Goal: Contribute content: Contribute content

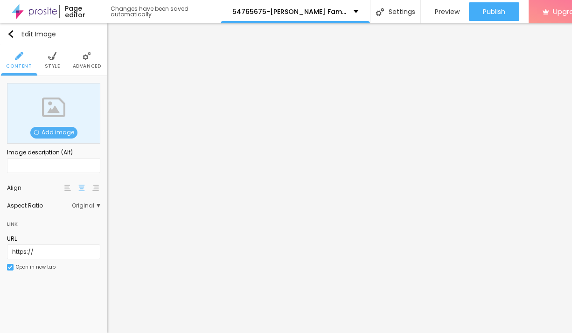
click at [65, 132] on span "Add image" at bounding box center [53, 133] width 47 height 12
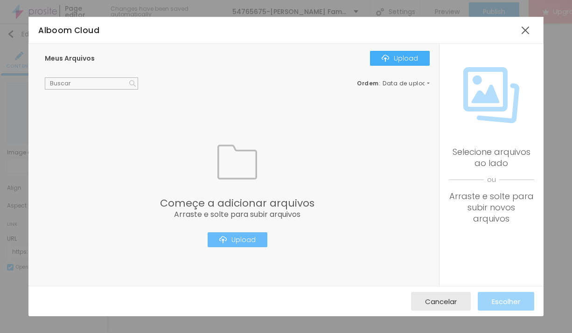
click at [238, 247] on button "Upload" at bounding box center [237, 239] width 60 height 15
click at [244, 237] on div "Upload" at bounding box center [237, 239] width 36 height 7
click at [533, 31] on div at bounding box center [525, 30] width 17 height 17
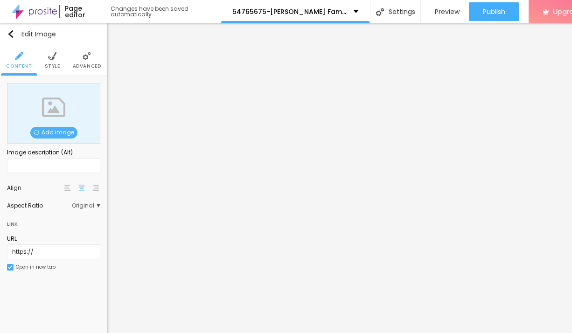
click at [66, 135] on span "Add image" at bounding box center [53, 133] width 47 height 12
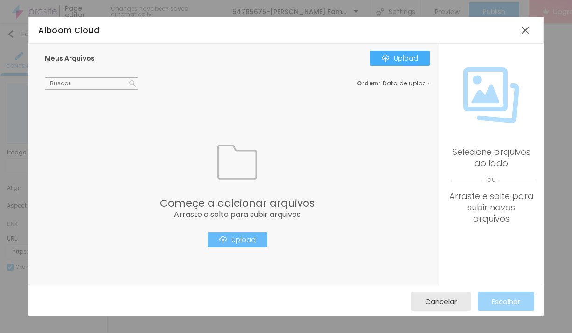
click at [257, 243] on button "Upload" at bounding box center [237, 239] width 60 height 15
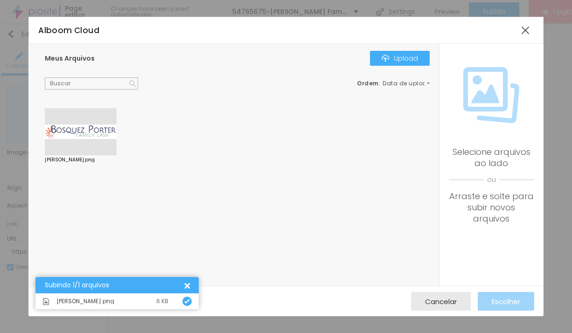
click at [95, 133] on div at bounding box center [81, 132] width 72 height 48
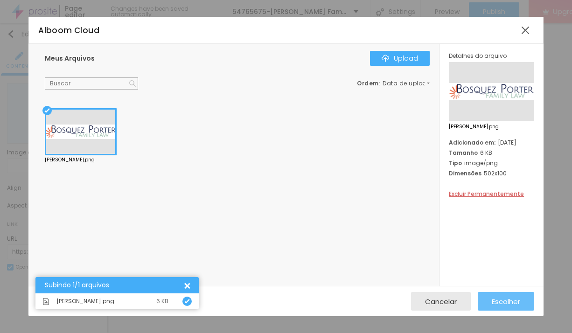
click at [518, 296] on div "Escolher" at bounding box center [505, 301] width 28 height 19
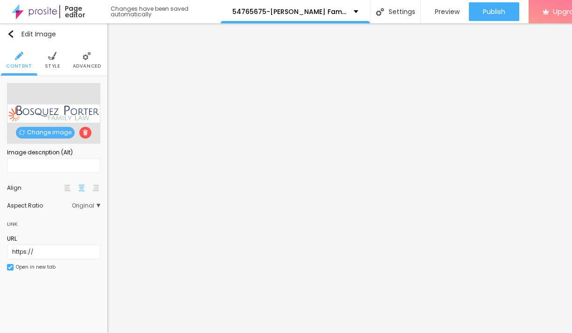
click at [51, 61] on li "Style" at bounding box center [52, 60] width 15 height 31
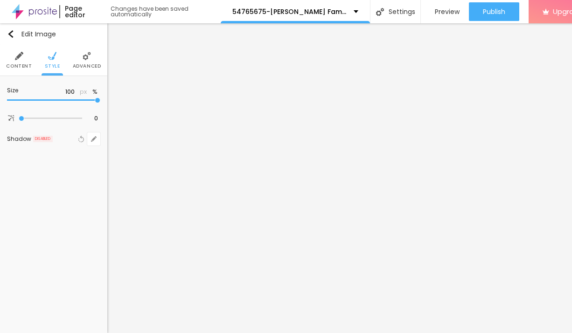
type input "95"
type input "55"
type input "40"
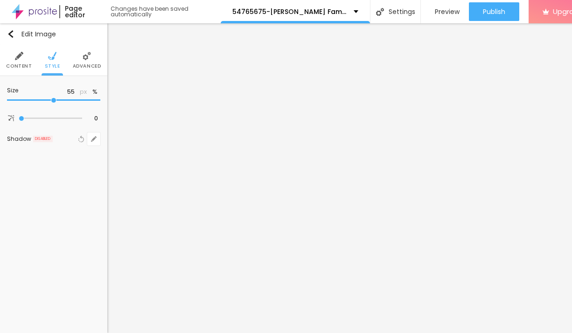
type input "40"
type input "25"
type input "15"
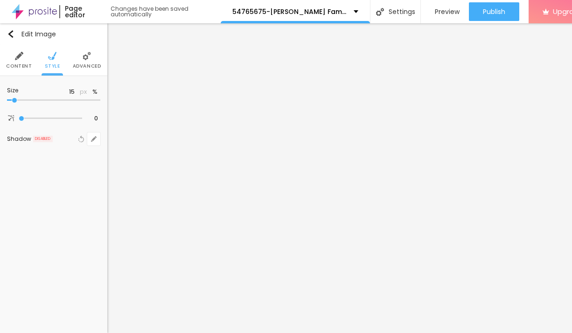
type input "10"
drag, startPoint x: 95, startPoint y: 103, endPoint x: 4, endPoint y: 105, distance: 91.4
type input "10"
click at [7, 103] on input "range" at bounding box center [53, 100] width 93 height 5
click at [83, 61] on li "Advanced" at bounding box center [87, 60] width 28 height 31
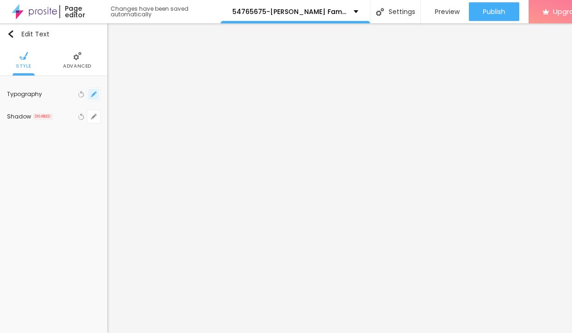
click at [91, 95] on icon "button" at bounding box center [94, 94] width 6 height 6
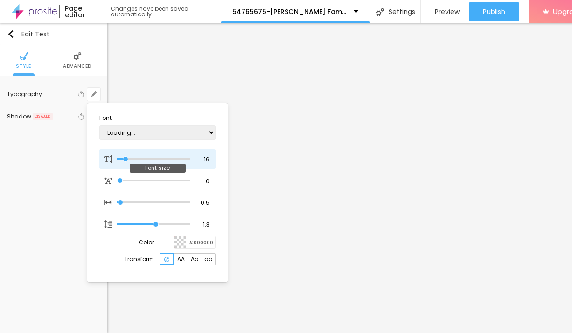
type input "1"
type input "17"
type input "1"
type input "18"
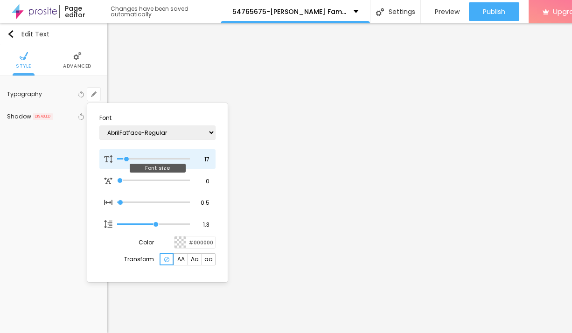
type input "18"
type input "1"
type input "19"
type input "1"
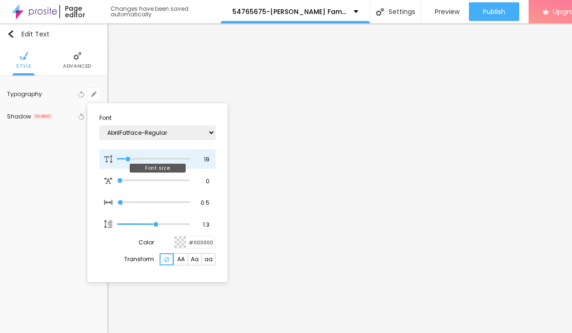
type input "20"
type input "1"
type input "22"
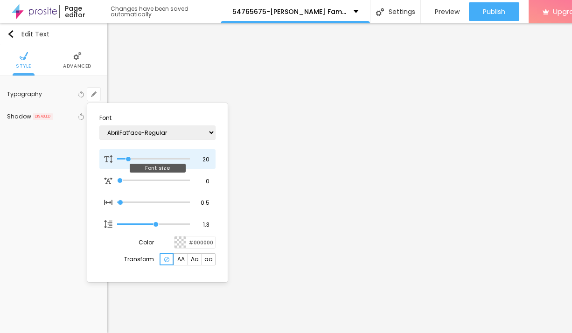
type input "1"
type input "23"
type input "1"
type input "24"
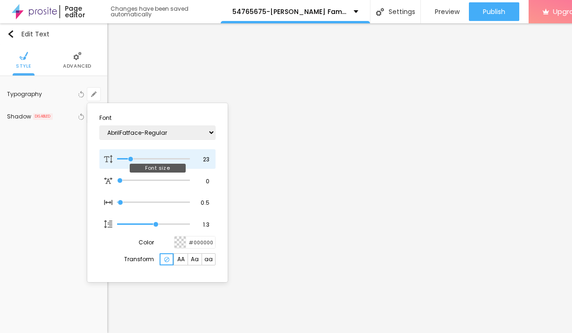
type input "24"
type input "1"
type input "25"
type input "1"
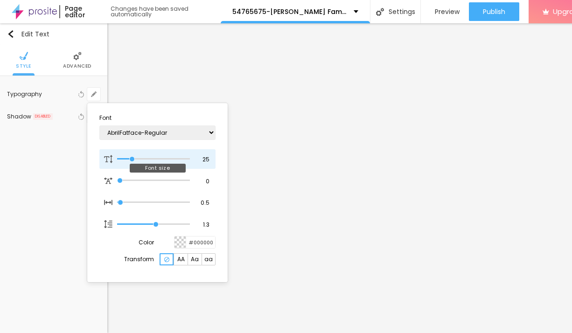
type input "24"
type input "1"
type input "25"
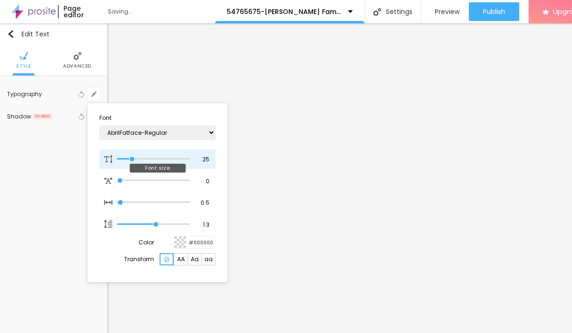
type input "1"
type input "24"
type input "1"
drag, startPoint x: 125, startPoint y: 161, endPoint x: 131, endPoint y: 162, distance: 5.2
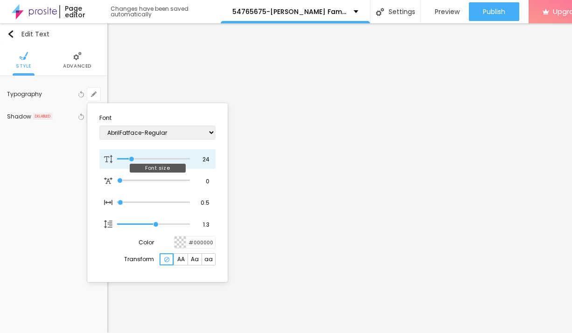
click at [131, 161] on input "range" at bounding box center [153, 159] width 73 height 5
type input "23"
type input "1"
type input "24"
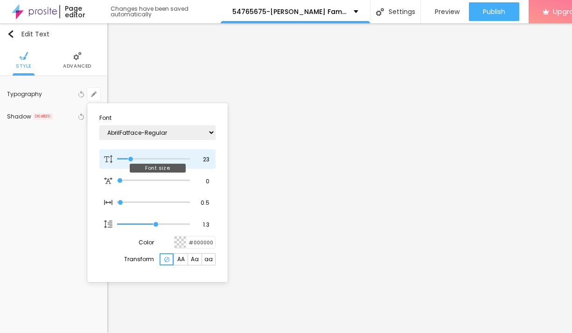
type input "24"
type input "1"
type input "25"
type input "1"
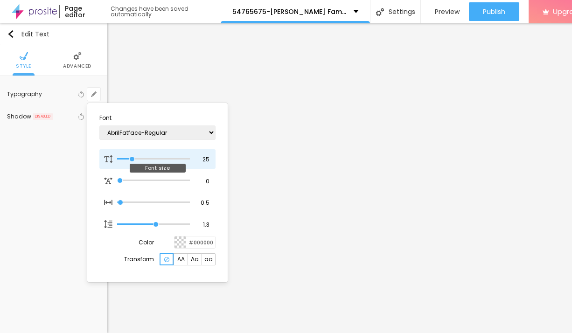
type input "26"
type input "1"
type input "27"
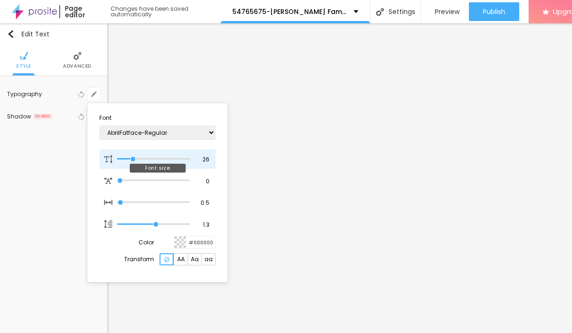
type input "1"
type input "28"
type input "1"
type input "27"
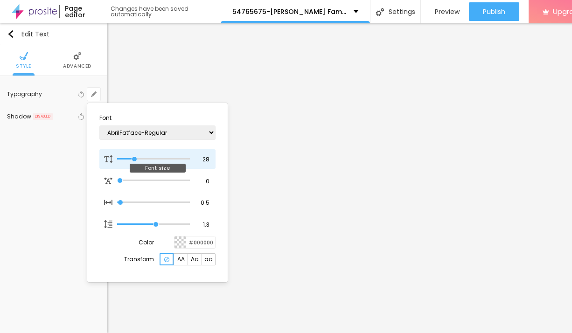
type input "27"
type input "1"
type input "26"
type input "1"
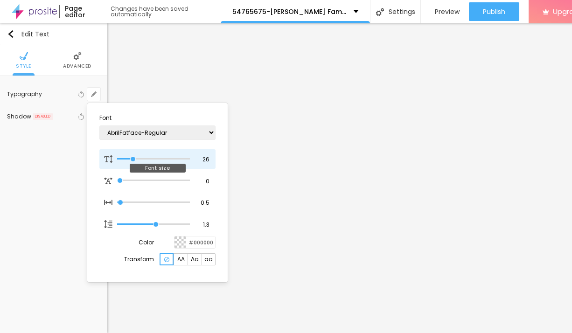
type input "25"
type input "1"
type input "25"
click at [132, 161] on input "range" at bounding box center [153, 159] width 73 height 5
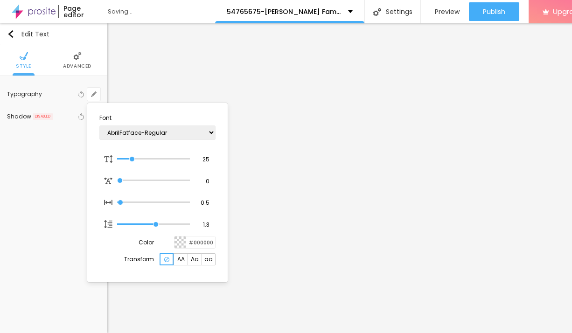
type input "1"
click at [370, 219] on div at bounding box center [286, 166] width 572 height 333
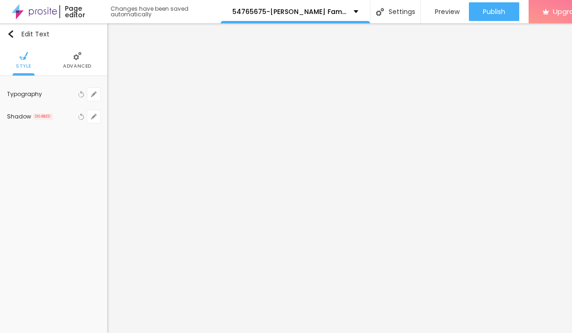
click at [99, 47] on ul "Style Advanced" at bounding box center [53, 60] width 107 height 31
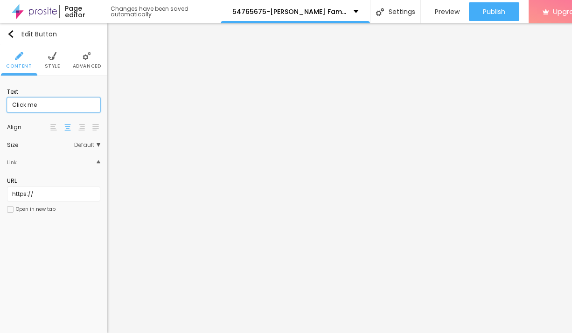
drag, startPoint x: 65, startPoint y: 110, endPoint x: 1, endPoint y: 107, distance: 64.4
click at [7, 107] on input "Click me" at bounding box center [53, 104] width 93 height 15
paste input "→ VIEW DOCUMENT HERE"
type input "→ VIEW DOCUMENT HERE"
click at [56, 70] on li "Style" at bounding box center [52, 60] width 15 height 31
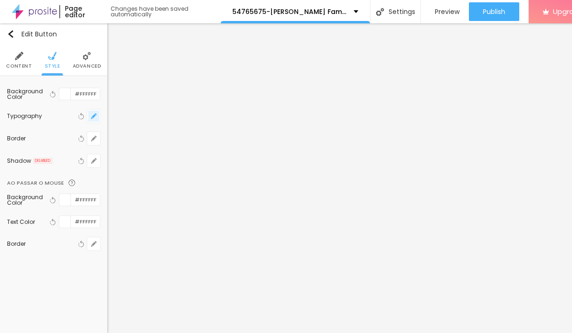
click at [97, 114] on button "button" at bounding box center [93, 116] width 13 height 13
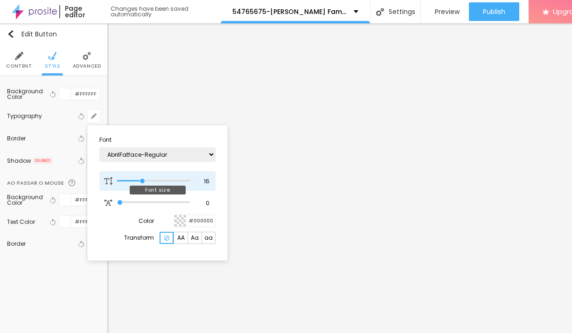
type input "17"
type input "18"
type input "19"
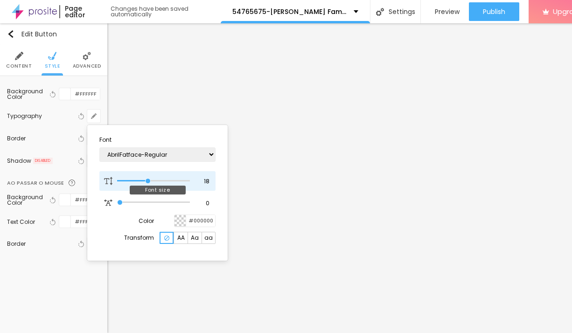
type input "19"
type input "20"
type input "21"
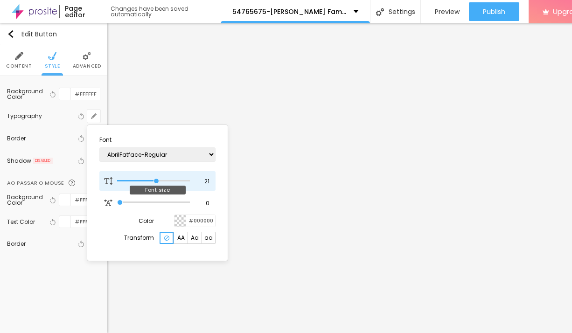
type input "22"
drag, startPoint x: 142, startPoint y: 182, endPoint x: 158, endPoint y: 184, distance: 16.0
type input "22"
click at [158, 183] on input "range" at bounding box center [153, 181] width 73 height 5
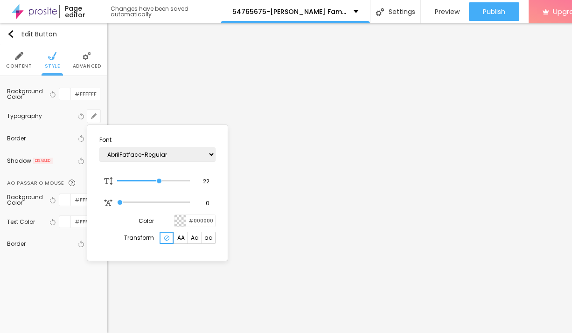
click at [353, 218] on div at bounding box center [286, 166] width 572 height 333
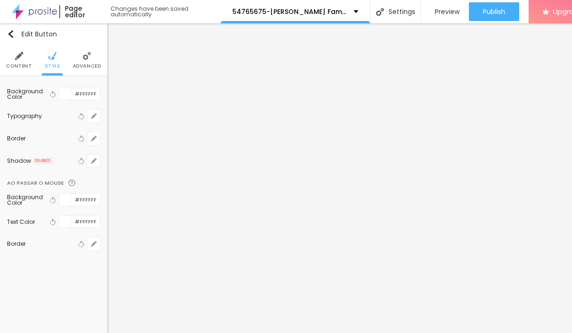
click at [18, 67] on span "Content" at bounding box center [19, 66] width 26 height 5
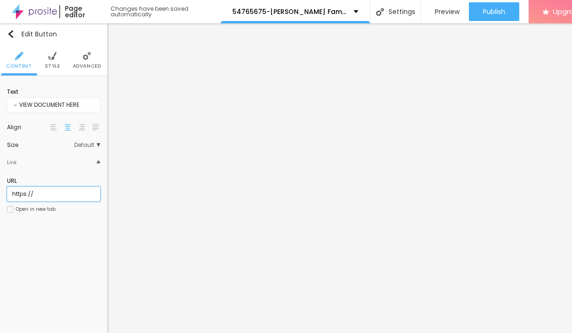
click at [47, 201] on input "https://" at bounding box center [53, 193] width 93 height 15
drag, startPoint x: 5, startPoint y: 200, endPoint x: 63, endPoint y: 207, distance: 58.7
click at [63, 201] on input "https://" at bounding box center [53, 193] width 93 height 15
paste input "[DOMAIN_NAME]"
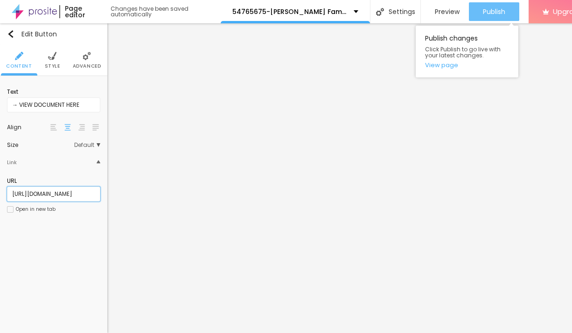
type input "[URL][DOMAIN_NAME]"
click at [491, 14] on span "Publish" at bounding box center [494, 11] width 22 height 7
